Goal: Transaction & Acquisition: Purchase product/service

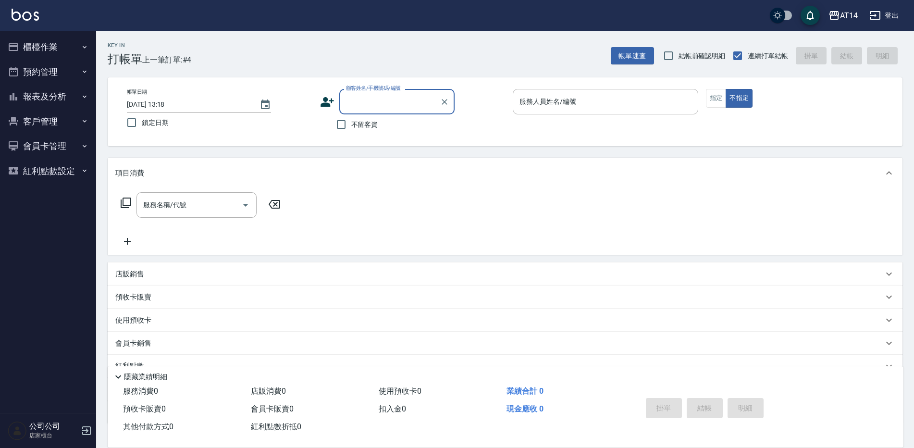
click at [19, 70] on icon "button" at bounding box center [14, 72] width 12 height 12
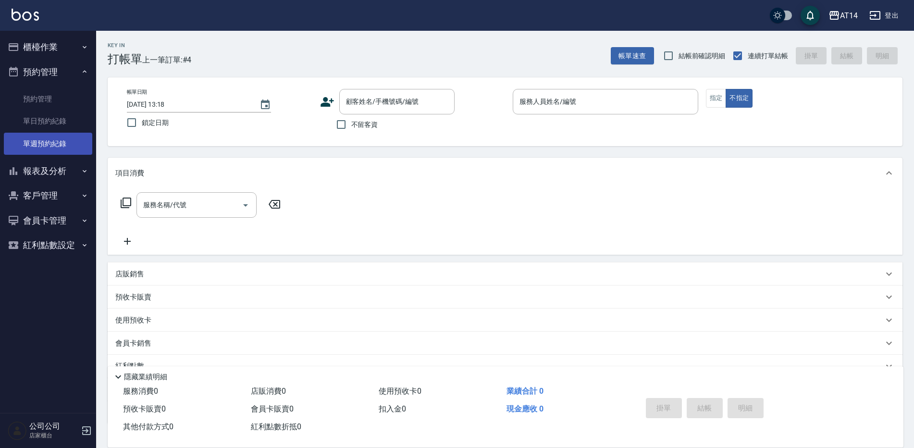
click at [77, 149] on link "單週預約紀錄" at bounding box center [48, 144] width 88 height 22
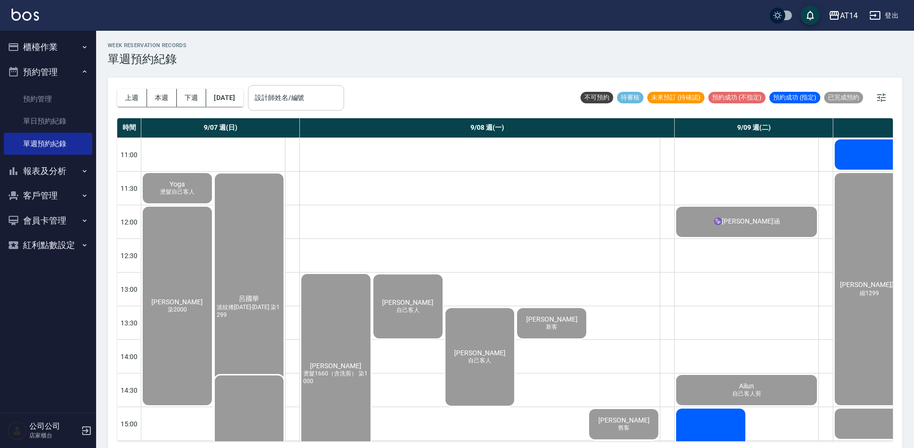
click at [336, 104] on input "設計師姓名/編號" at bounding box center [296, 97] width 88 height 17
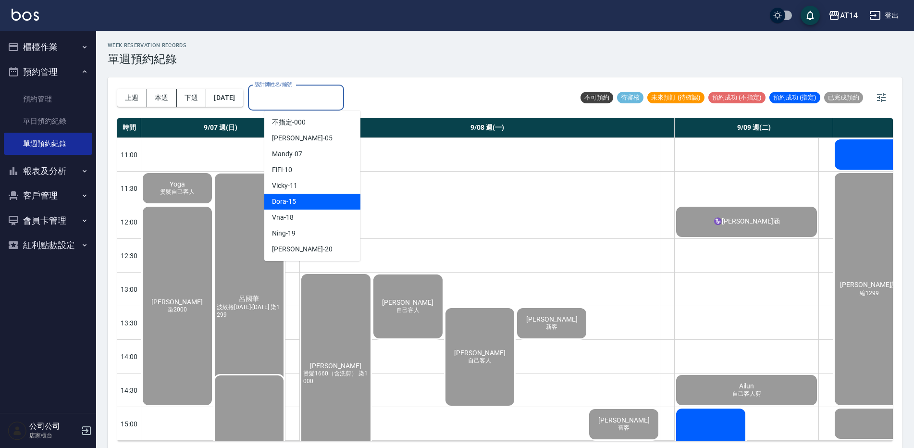
click at [331, 205] on div "Dora -15" at bounding box center [312, 202] width 96 height 16
type input "Dora-15"
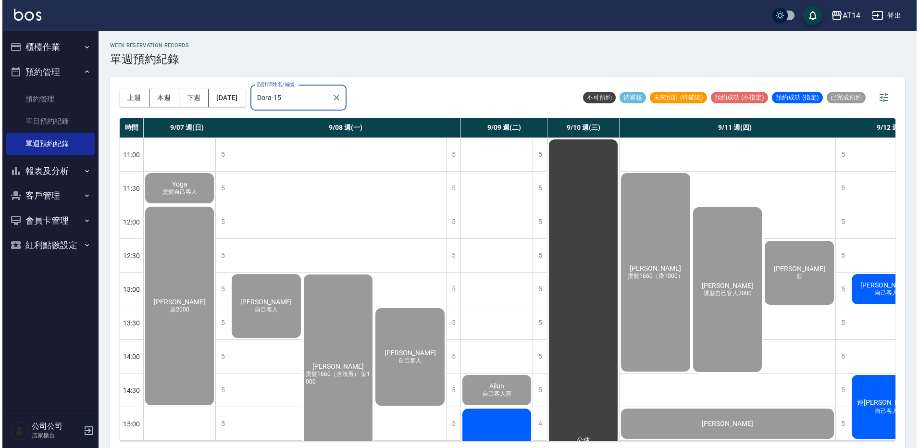
scroll to position [0, 118]
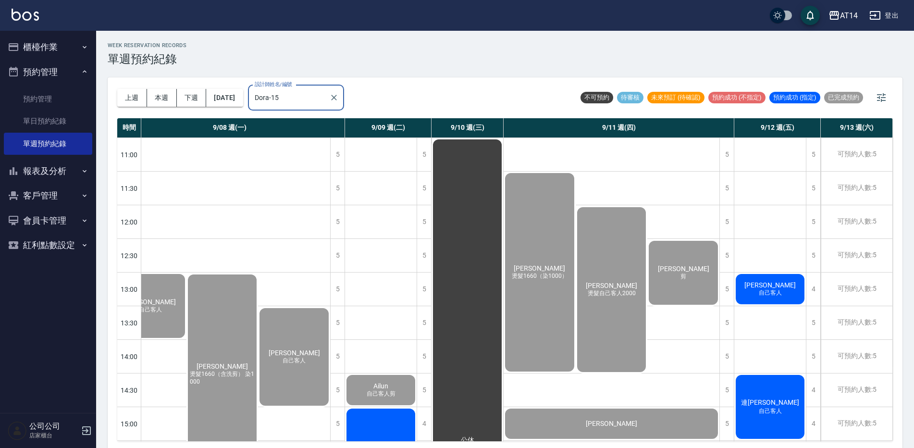
click at [783, 273] on div "吳冠勳 自己客人" at bounding box center [771, 289] width 72 height 33
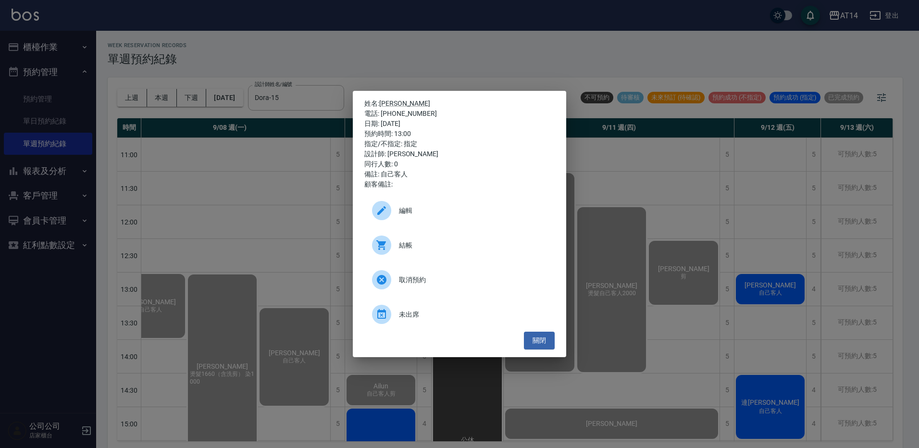
click at [484, 234] on div "結帳" at bounding box center [459, 245] width 190 height 27
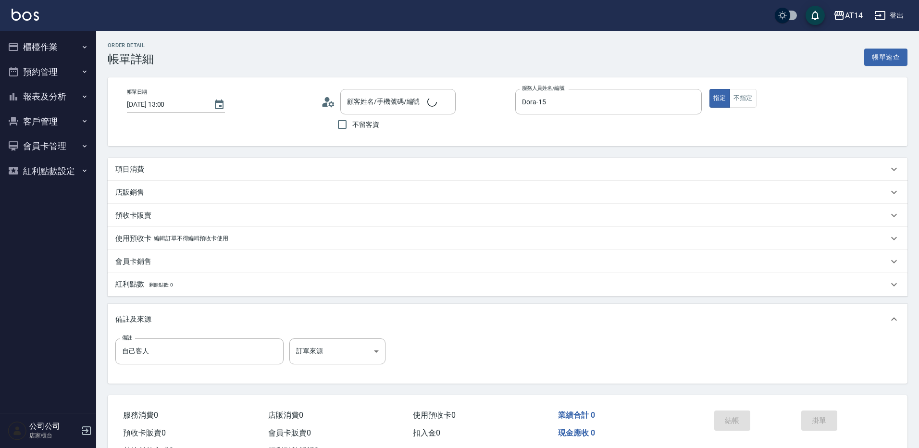
type input "[DATE] 13:00"
type input "Dora-15"
type input "自己客人"
type input "[PERSON_NAME]/0968587338/null"
click at [188, 175] on div "項目消費" at bounding box center [505, 169] width 795 height 23
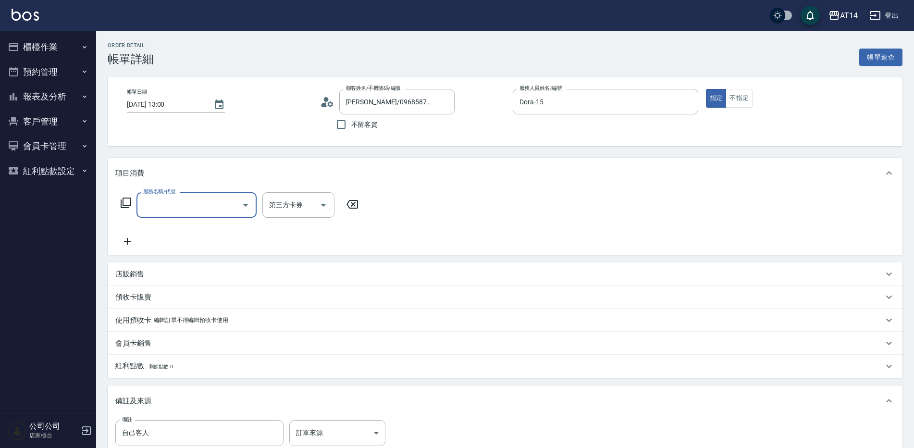
click at [162, 204] on input "服務名稱/代號" at bounding box center [189, 205] width 97 height 17
type input "022"
type input "1"
type input "洗髮+剪髮(022)"
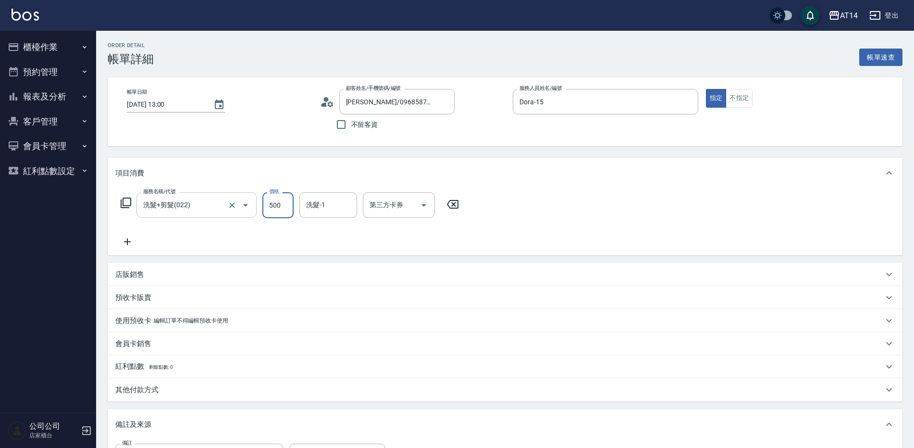
type input "6"
type input "0"
type input "650"
type input "1"
type input "650"
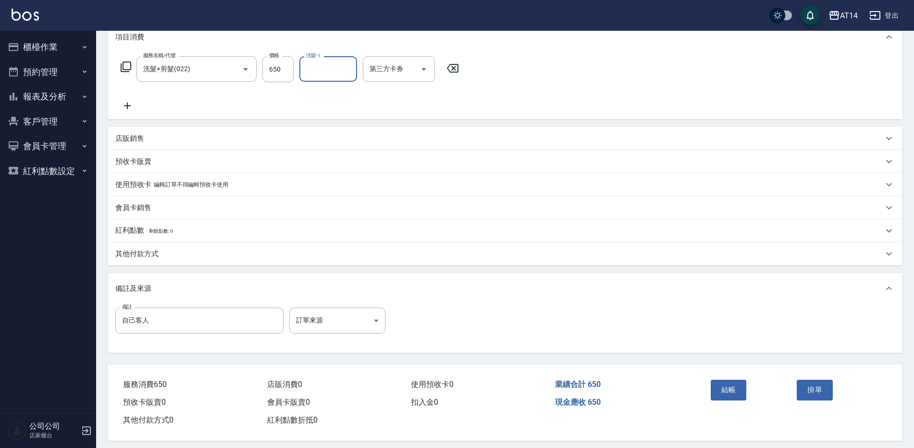
scroll to position [145, 0]
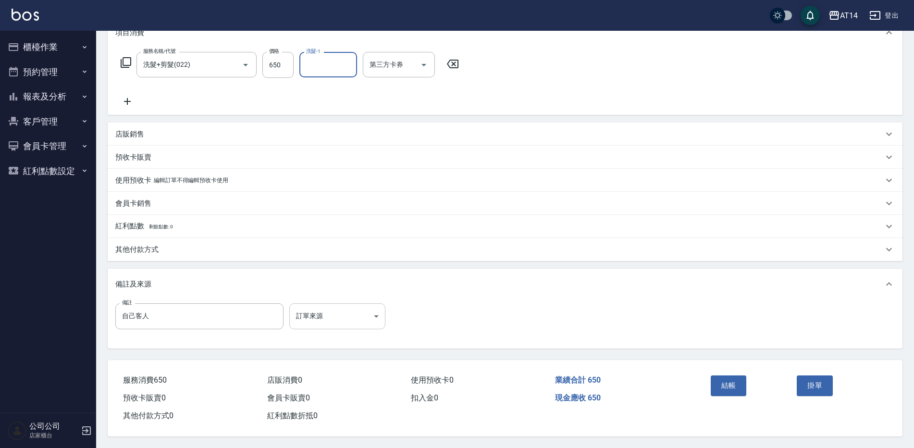
click at [361, 309] on body "AT14 登出 櫃檯作業 打帳單 帳單列表 掛單列表 現金收支登錄 材料自購登錄 每日結帳 排班表 掃碼打卡 預約管理 預約管理 單日預約紀錄 單週預約紀錄 …" at bounding box center [457, 154] width 914 height 588
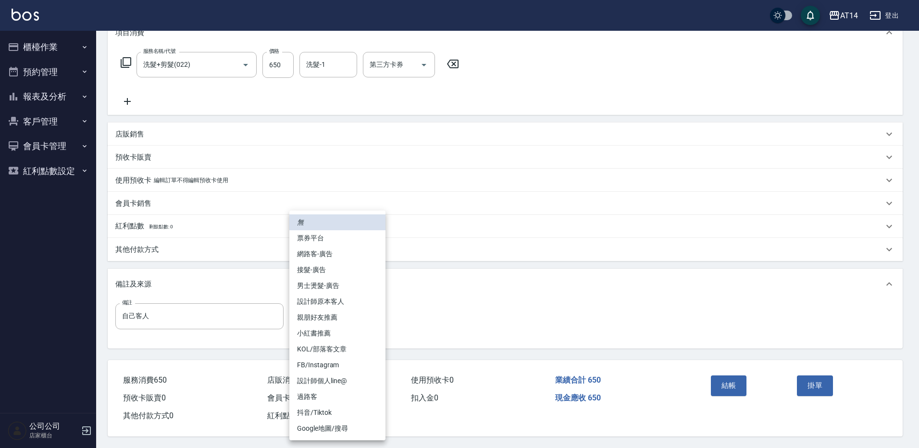
click at [367, 300] on li "設計師原本客人" at bounding box center [337, 302] width 96 height 16
type input "設計師原本客人"
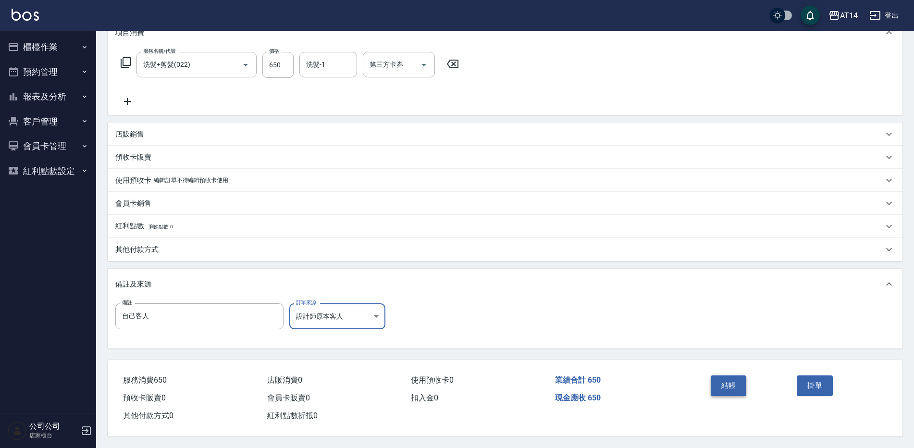
click at [735, 383] on button "結帳" at bounding box center [729, 385] width 36 height 20
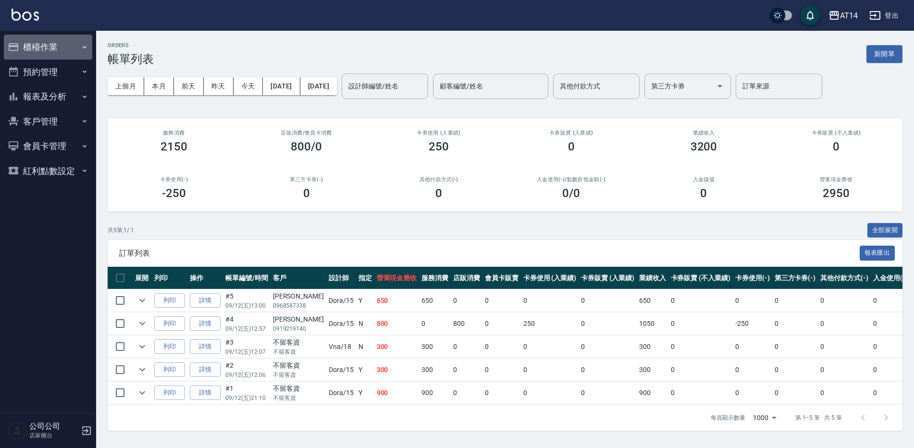
click at [50, 37] on button "櫃檯作業" at bounding box center [48, 47] width 88 height 25
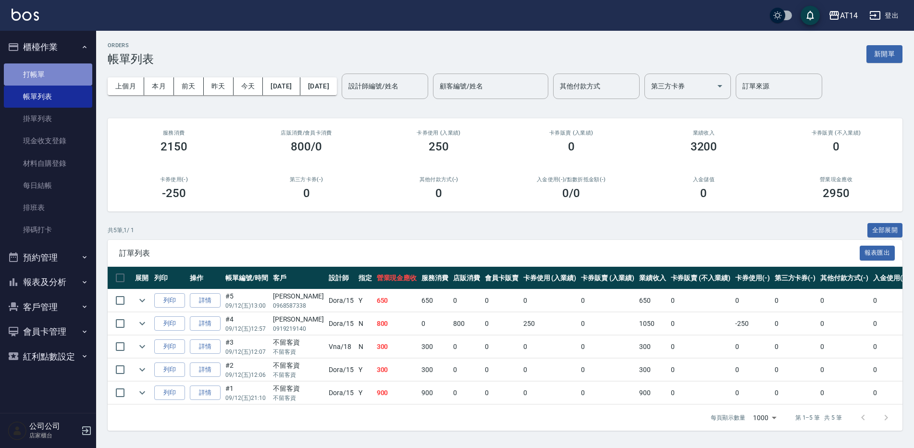
click at [49, 80] on link "打帳單" at bounding box center [48, 74] width 88 height 22
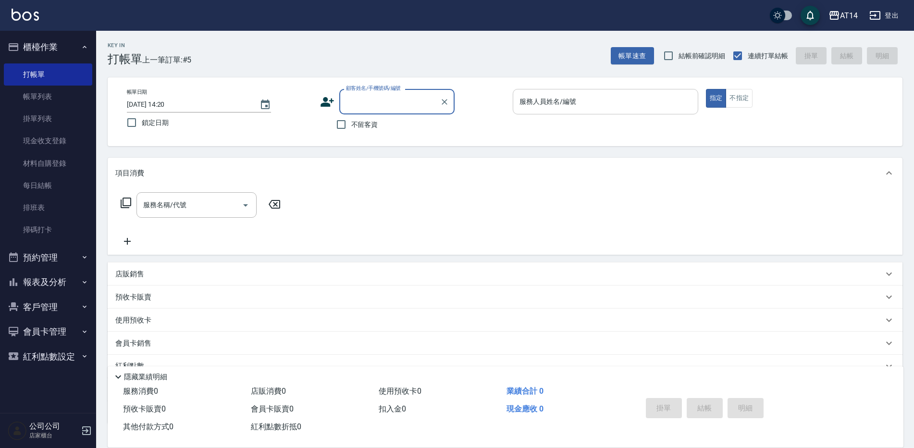
click at [671, 109] on input "服務人員姓名/編號" at bounding box center [605, 101] width 177 height 17
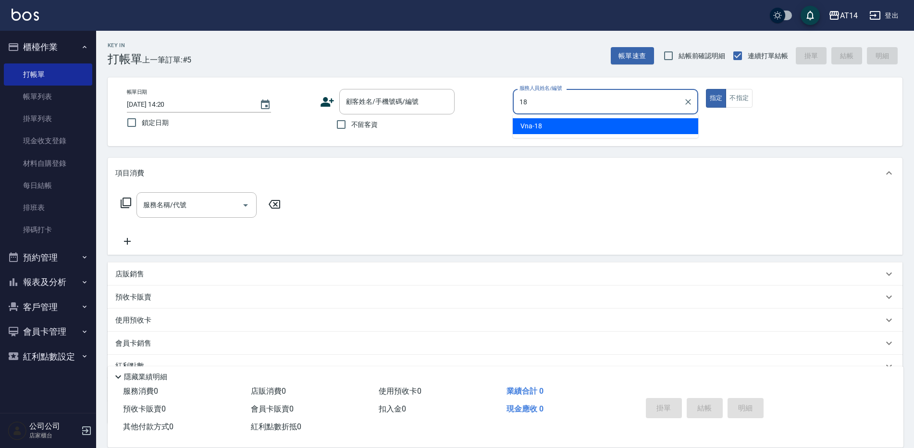
type input "Vna-18"
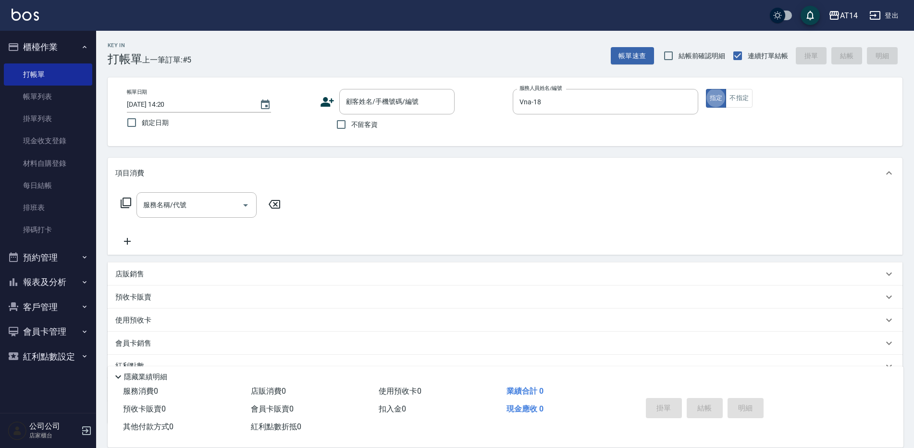
type button "true"
click at [181, 200] on div "服務名稱/代號 服務名稱/代號" at bounding box center [197, 204] width 120 height 25
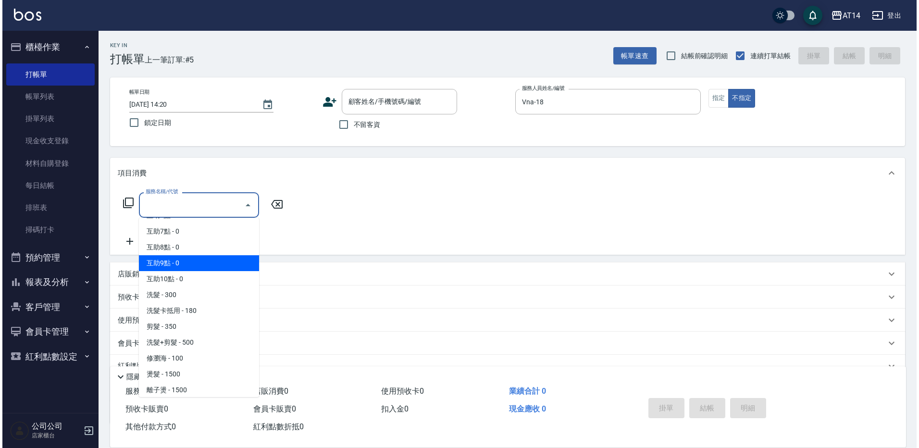
scroll to position [96, 0]
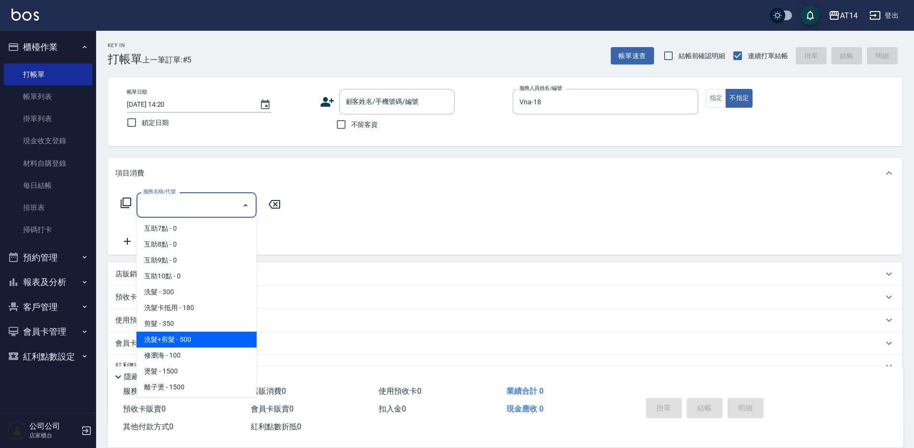
click at [203, 338] on span "洗髮+剪髮 - 500" at bounding box center [197, 340] width 120 height 16
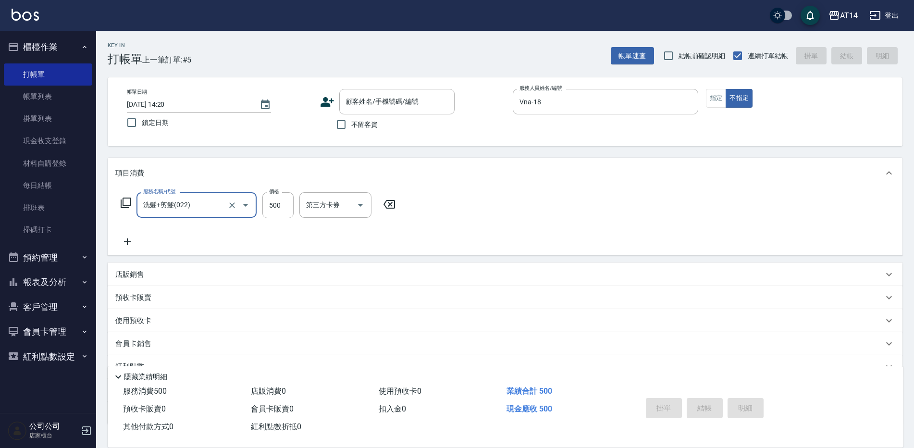
type input "洗髮+剪髮(022)"
type input "1"
click at [276, 209] on input "500" at bounding box center [278, 205] width 31 height 26
type input "55"
type input "0"
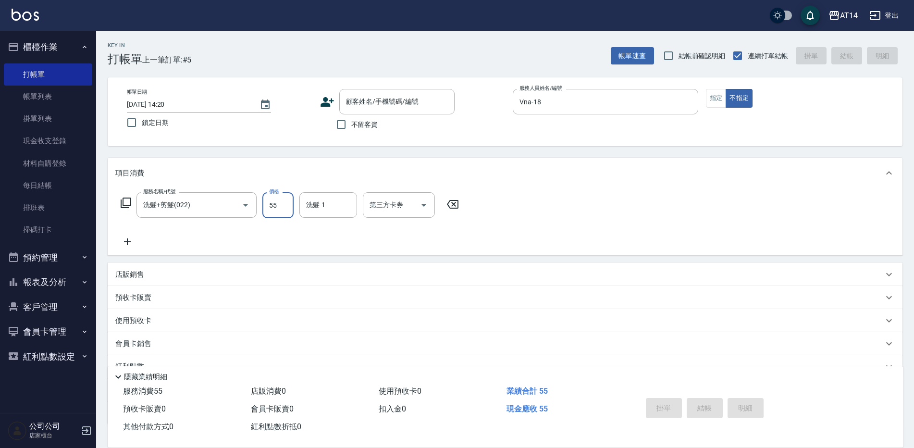
type input "550"
type input "1"
type input "550"
click at [356, 128] on span "不留客資" at bounding box center [364, 125] width 27 height 10
click at [351, 128] on input "不留客資" at bounding box center [341, 124] width 20 height 20
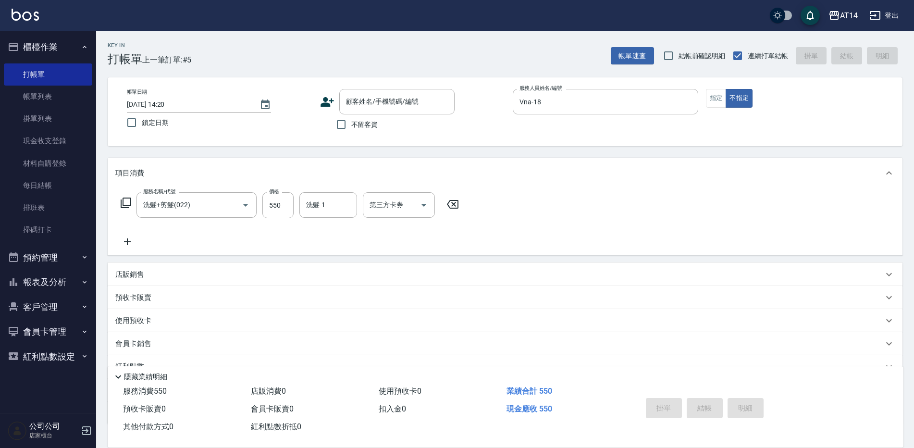
checkbox input "true"
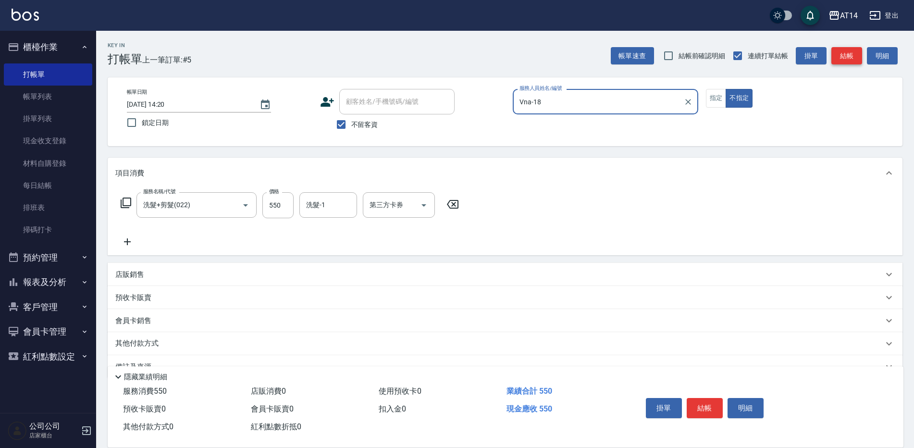
click at [841, 47] on button "結帳" at bounding box center [847, 56] width 31 height 18
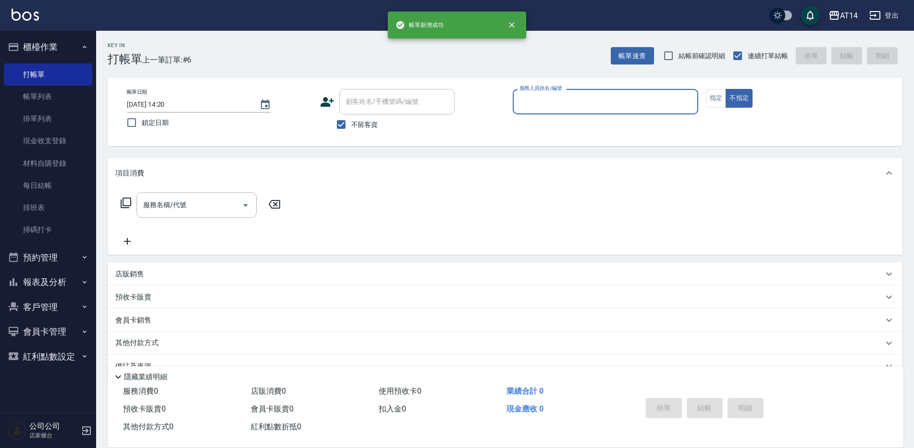
click at [68, 257] on button "預約管理" at bounding box center [48, 257] width 88 height 25
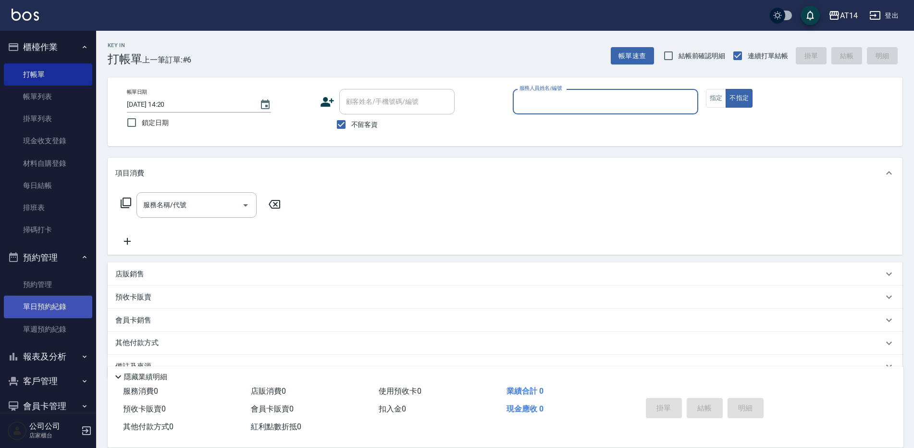
click at [46, 301] on link "單日預約紀錄" at bounding box center [48, 307] width 88 height 22
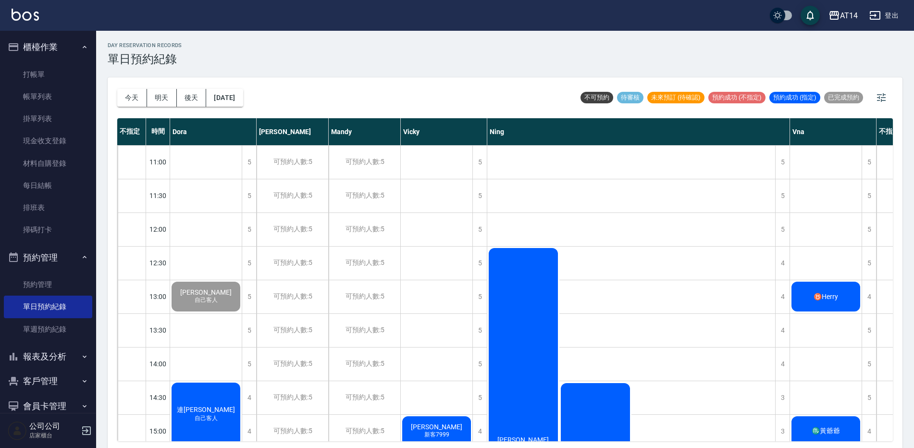
click at [835, 290] on div "♉Herry" at bounding box center [826, 296] width 72 height 33
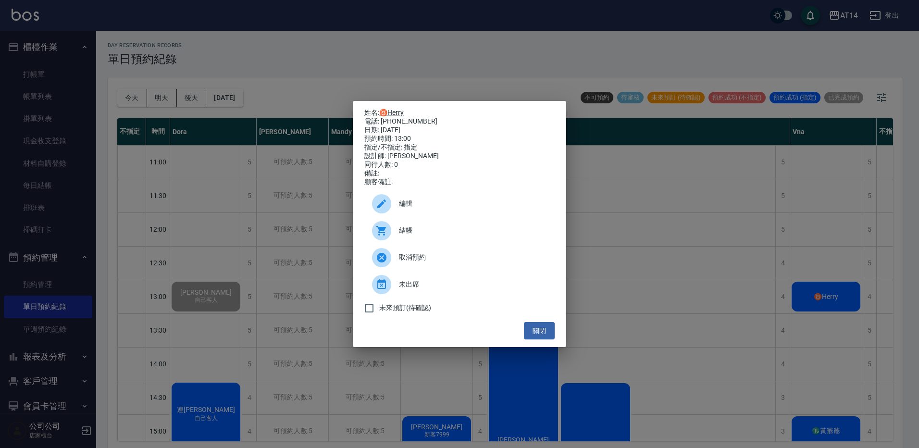
click at [471, 232] on span "結帳" at bounding box center [473, 230] width 148 height 10
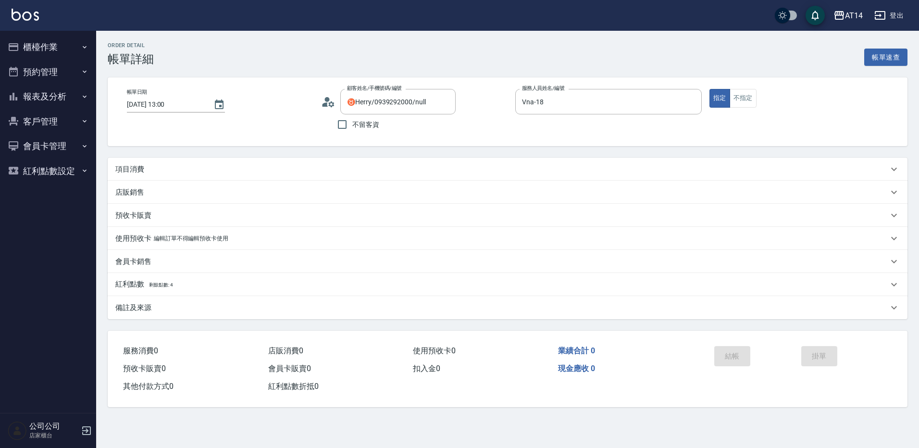
click at [201, 170] on div "項目消費" at bounding box center [501, 169] width 773 height 10
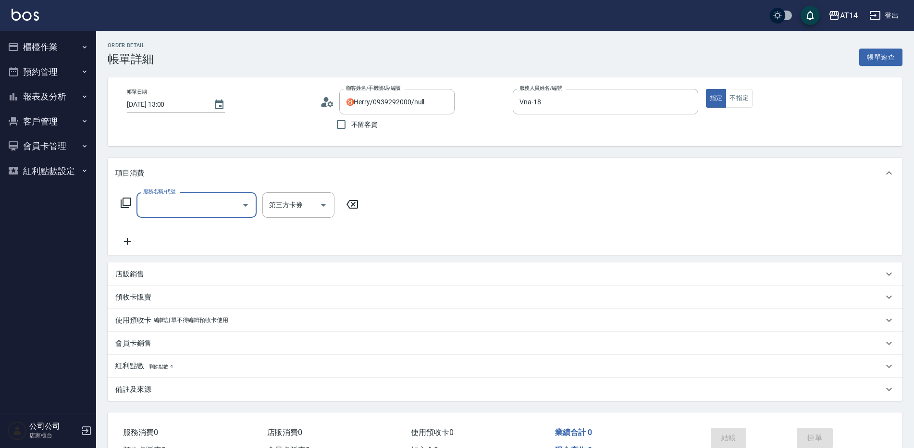
click at [200, 197] on input "服務名稱/代號" at bounding box center [189, 205] width 97 height 17
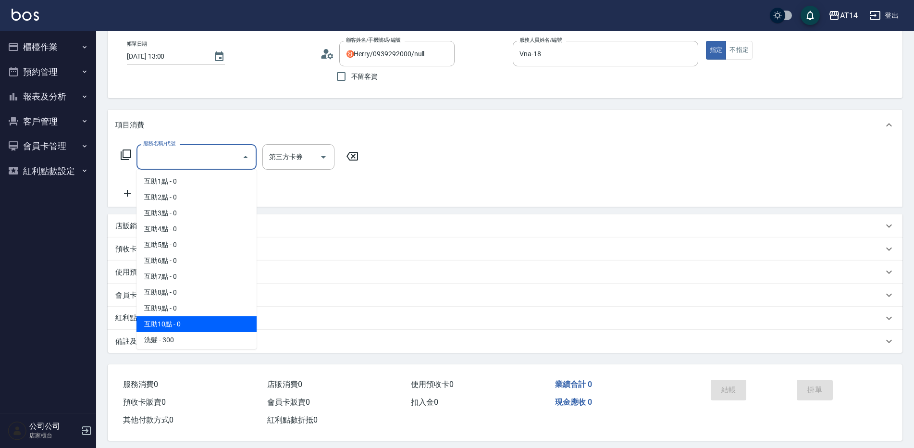
scroll to position [48, 0]
click at [184, 319] on span "剪髮 - 350" at bounding box center [197, 324] width 120 height 16
type input "剪髮(021)"
type input "1"
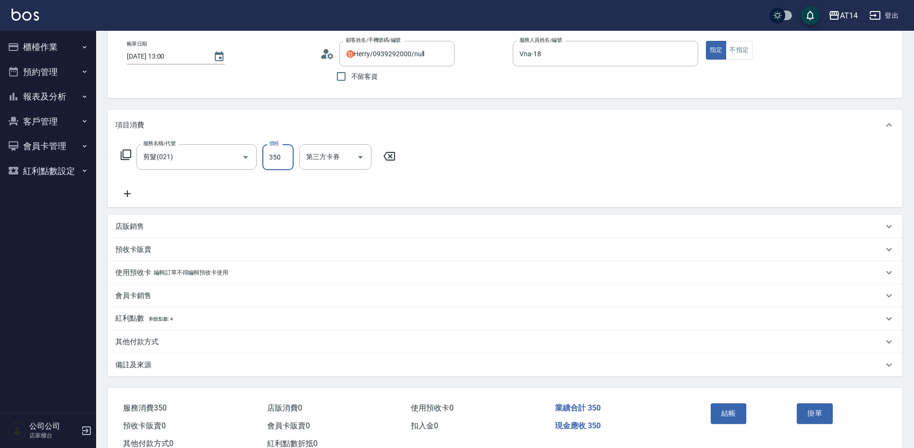
click at [284, 157] on input "350" at bounding box center [278, 157] width 31 height 26
type input "4"
type input "0"
type input "40"
type input "1"
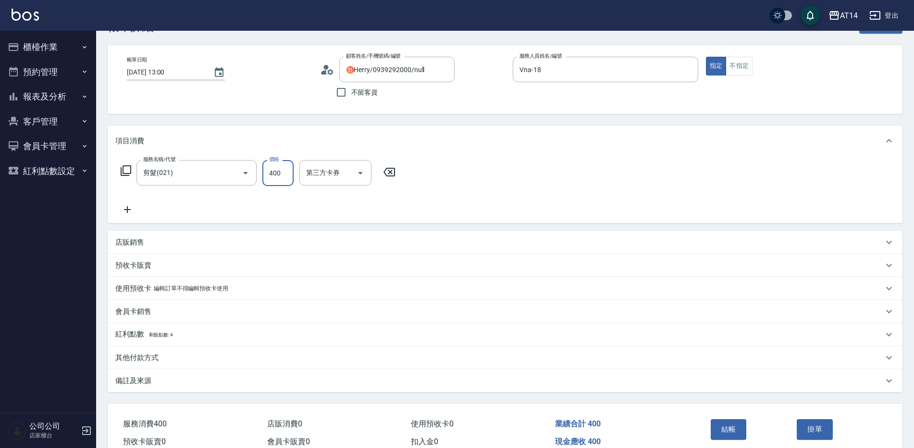
scroll to position [80, 0]
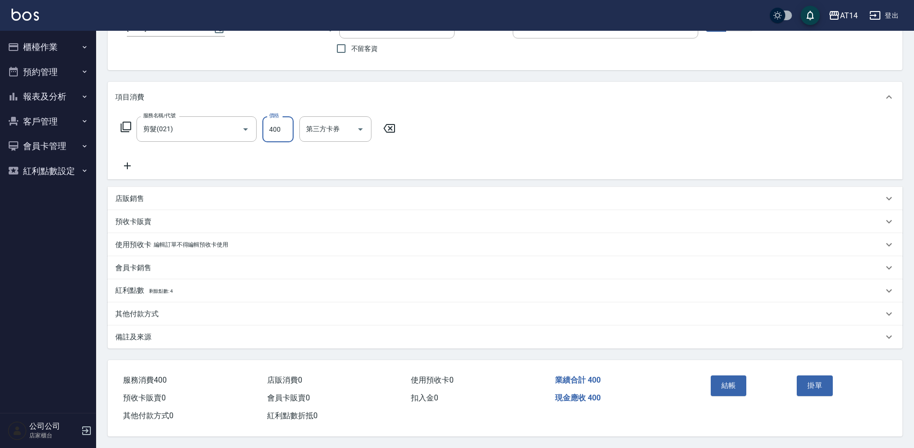
type input "400"
click at [199, 332] on div "備註及來源" at bounding box center [499, 337] width 768 height 10
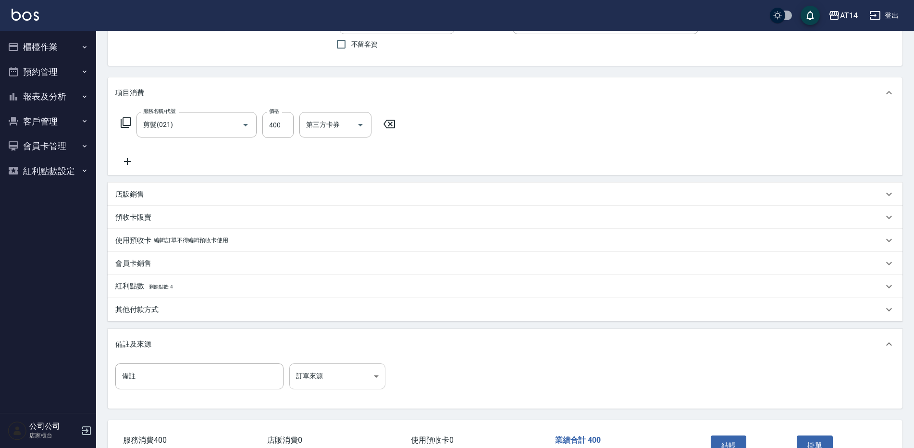
click at [344, 374] on body "AT14 登出 櫃檯作業 打帳單 帳單列表 掛單列表 現金收支登錄 材料自購登錄 每日結帳 排班表 掃碼打卡 預約管理 預約管理 單日預約紀錄 單週預約紀錄 …" at bounding box center [457, 214] width 914 height 588
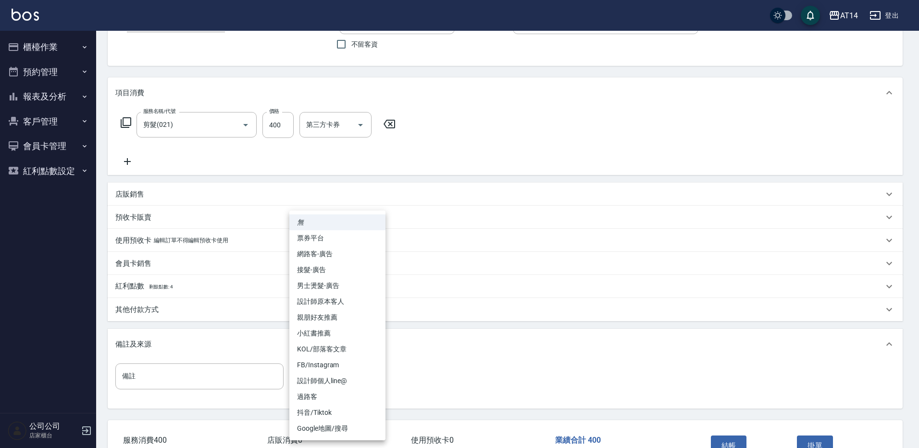
click at [351, 307] on li "設計師原本客人" at bounding box center [337, 302] width 96 height 16
type input "設計師原本客人"
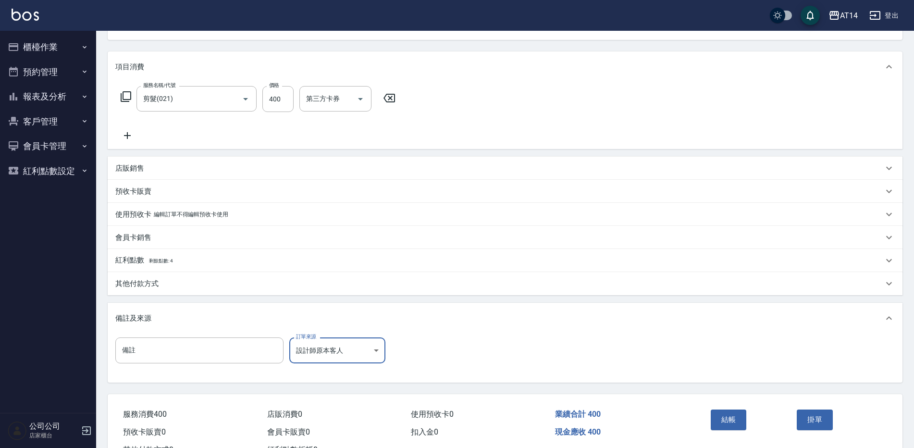
scroll to position [128, 0]
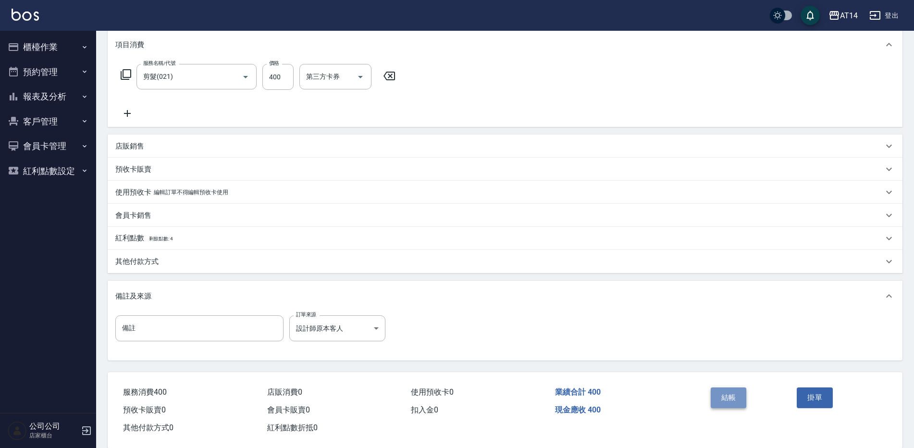
click at [718, 393] on button "結帳" at bounding box center [729, 398] width 36 height 20
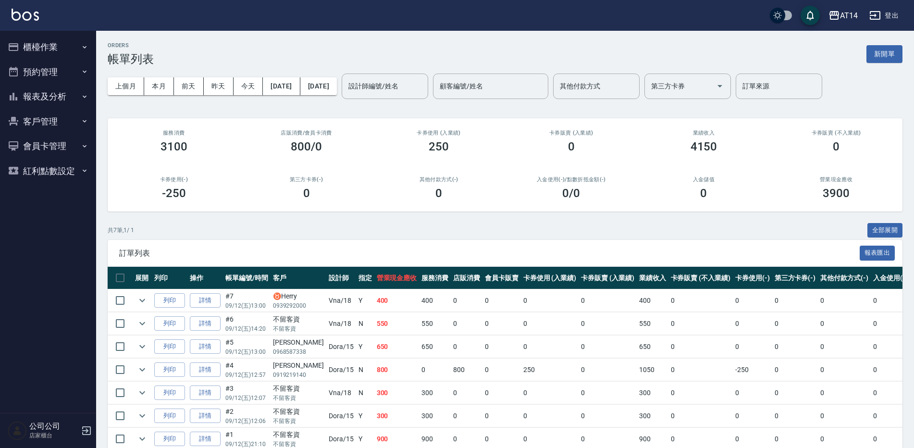
click at [68, 47] on button "櫃檯作業" at bounding box center [48, 47] width 88 height 25
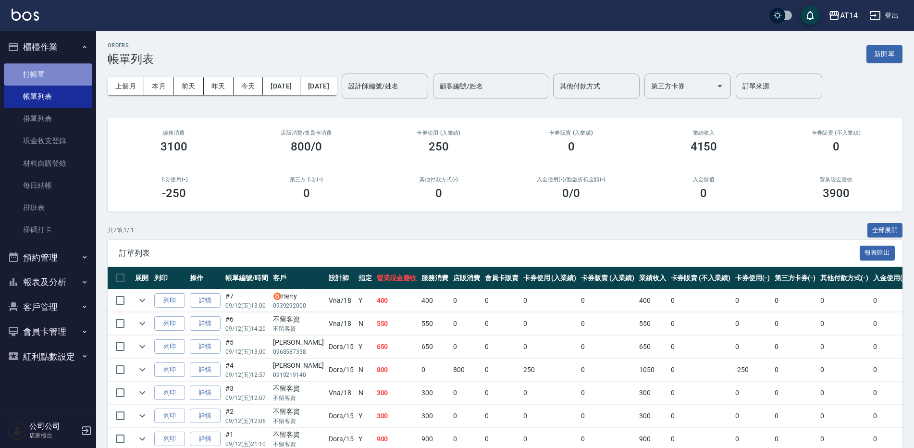
click at [50, 75] on link "打帳單" at bounding box center [48, 74] width 88 height 22
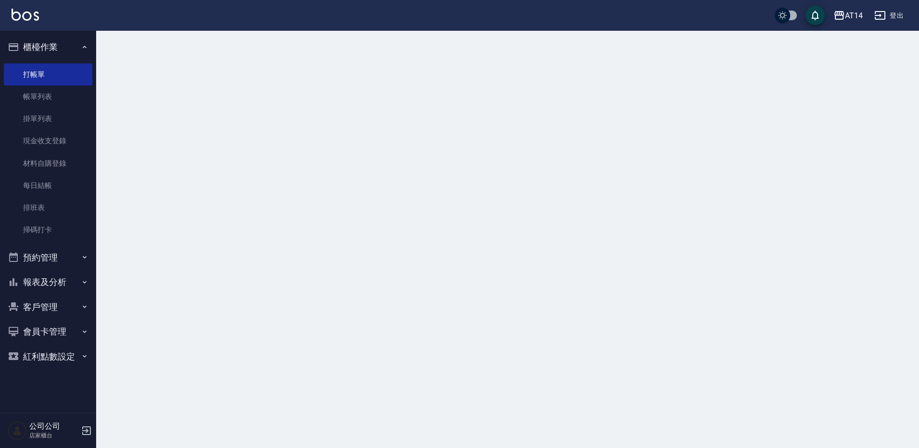
click at [75, 39] on button "櫃檯作業" at bounding box center [48, 47] width 88 height 25
